Goal: Check status

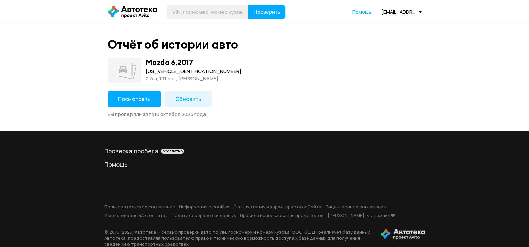
click at [119, 97] on span "Посмотреть" at bounding box center [134, 98] width 32 height 7
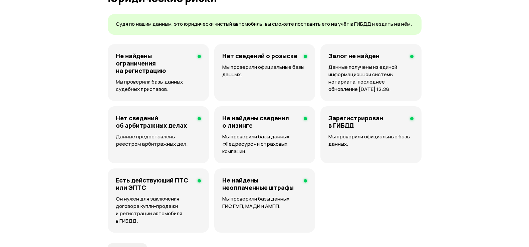
scroll to position [534, 0]
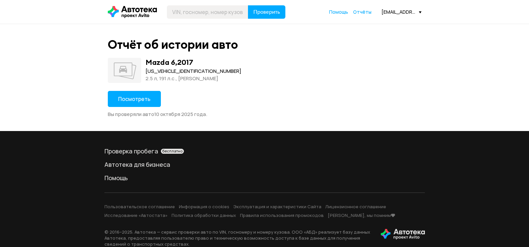
click at [140, 95] on span "Посмотреть" at bounding box center [134, 98] width 32 height 7
